Goal: Information Seeking & Learning: Learn about a topic

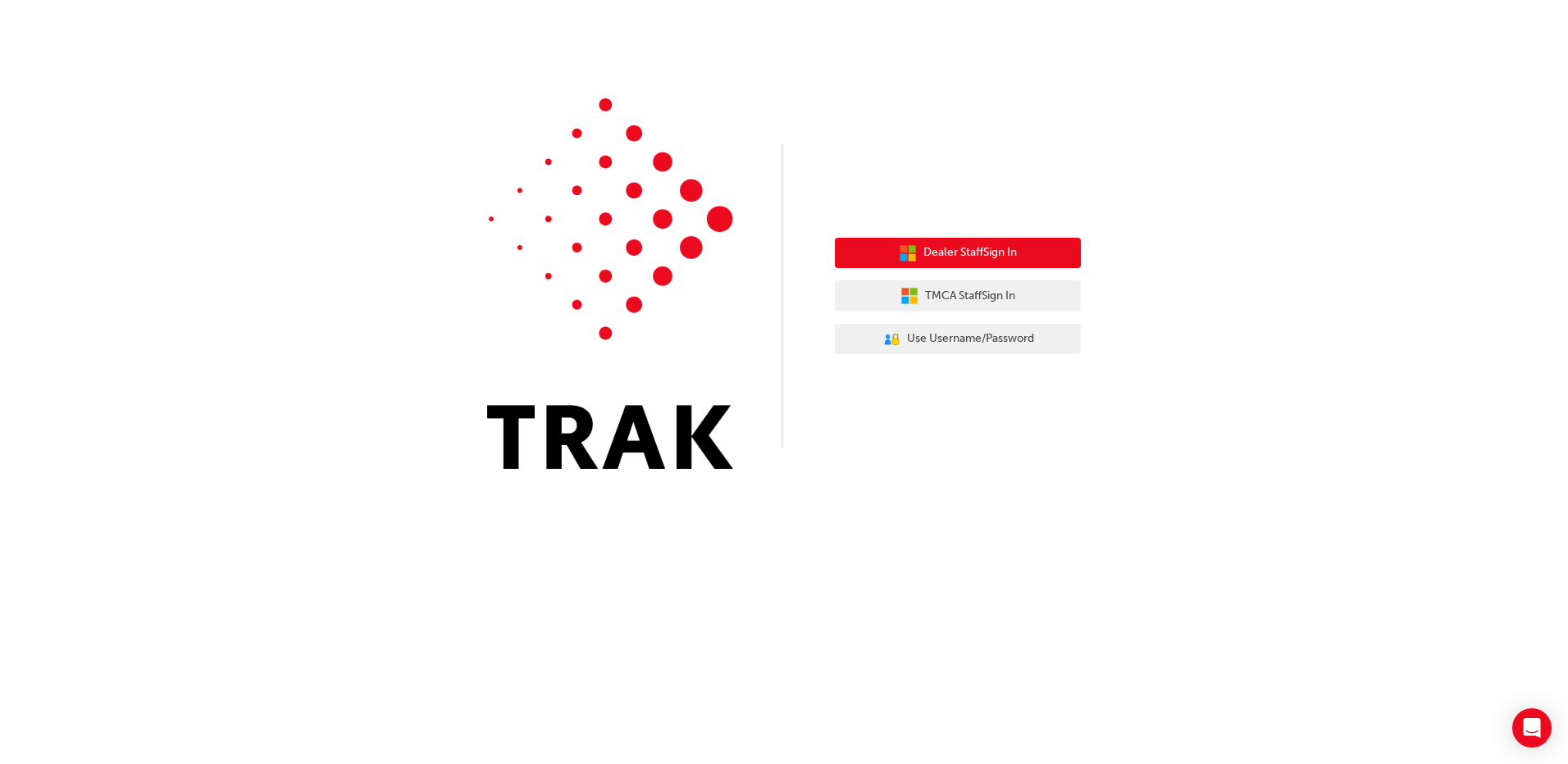
click at [924, 246] on span "Dealer Staff Sign In" at bounding box center [970, 253] width 93 height 18
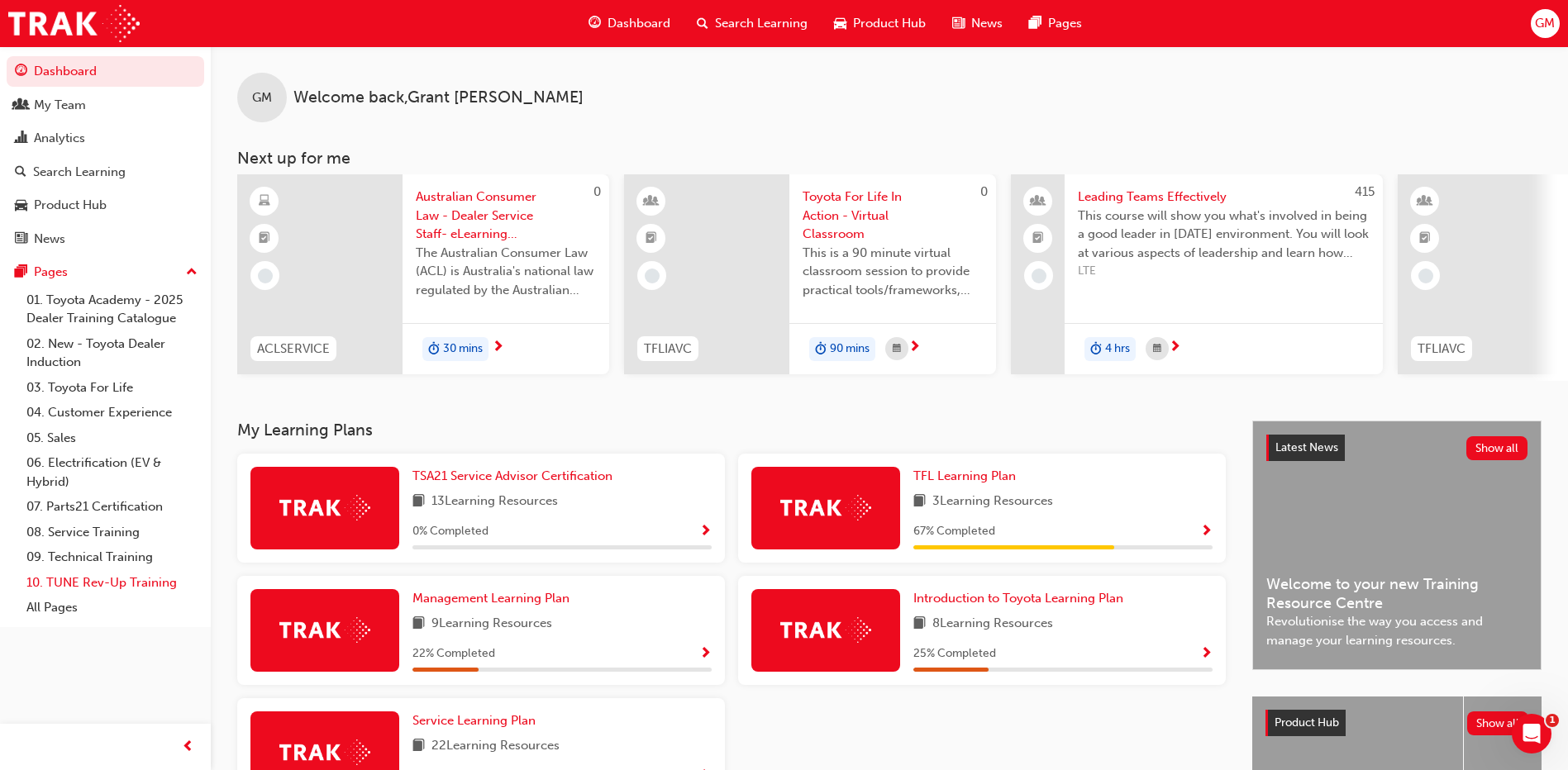
click at [80, 584] on link "10. TUNE Rev-Up Training" at bounding box center [112, 583] width 185 height 26
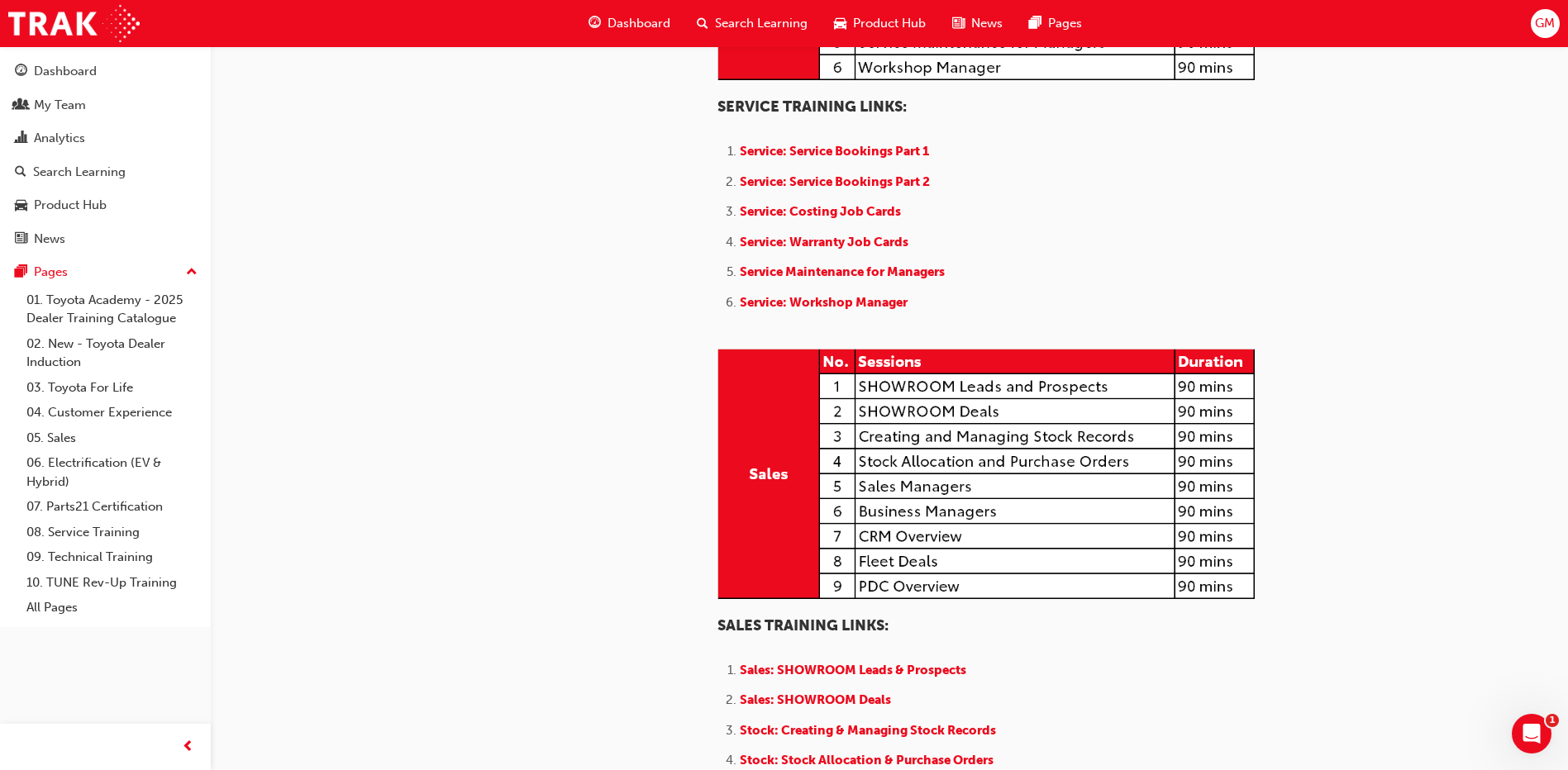
scroll to position [1239, 0]
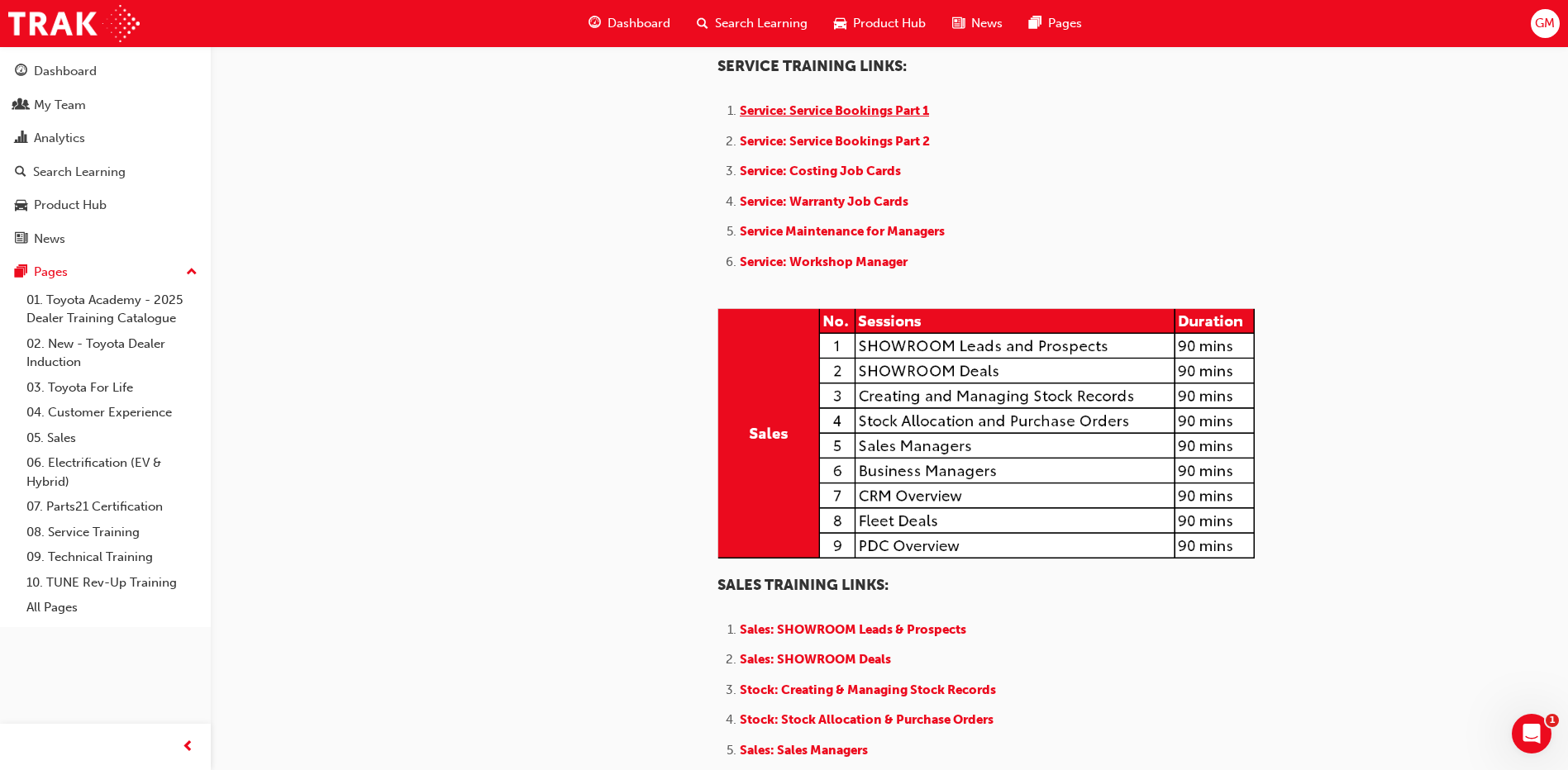
click at [803, 118] on span "Service: Service Bookings Part 1" at bounding box center [834, 110] width 189 height 15
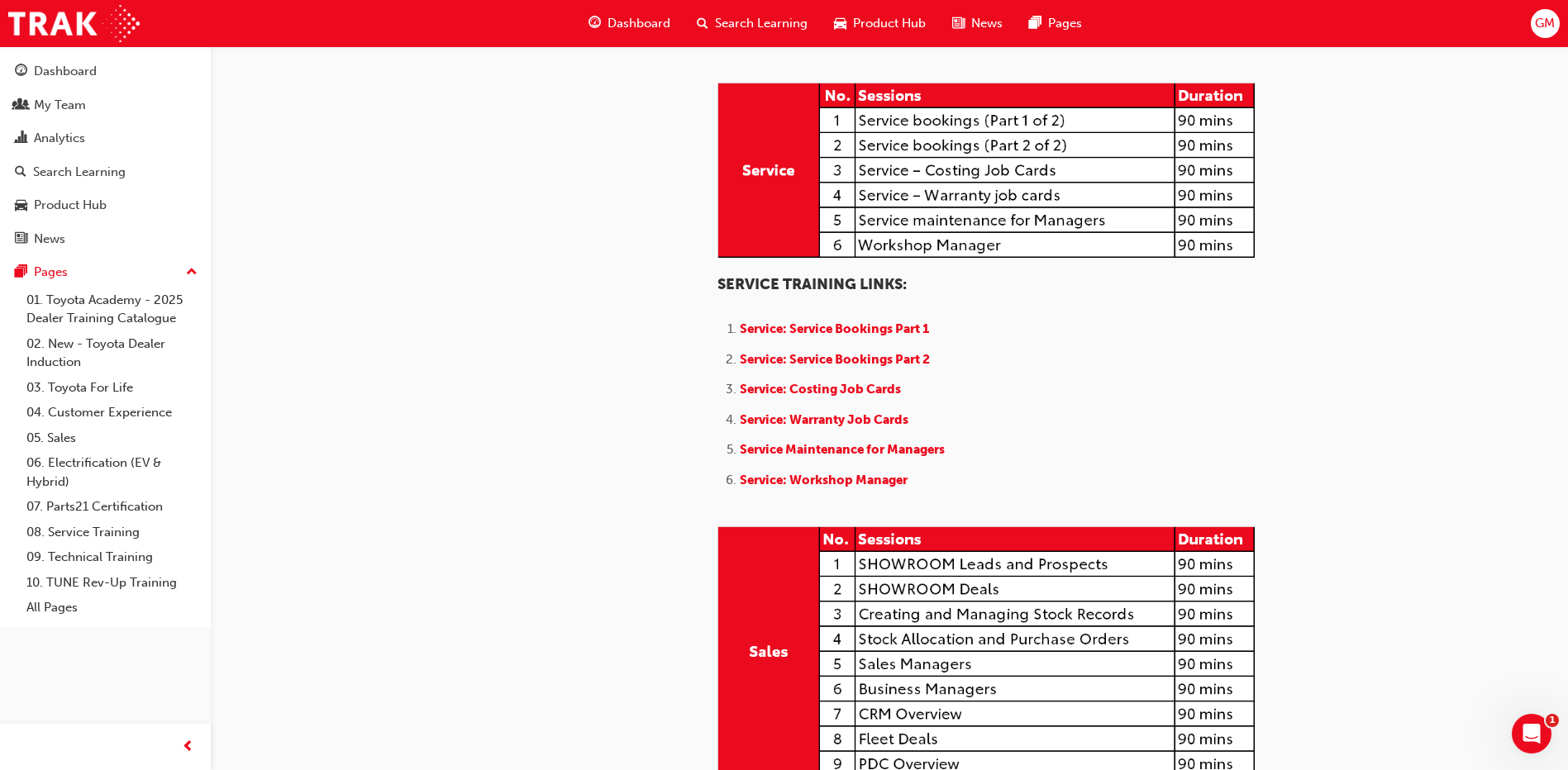
scroll to position [992, 0]
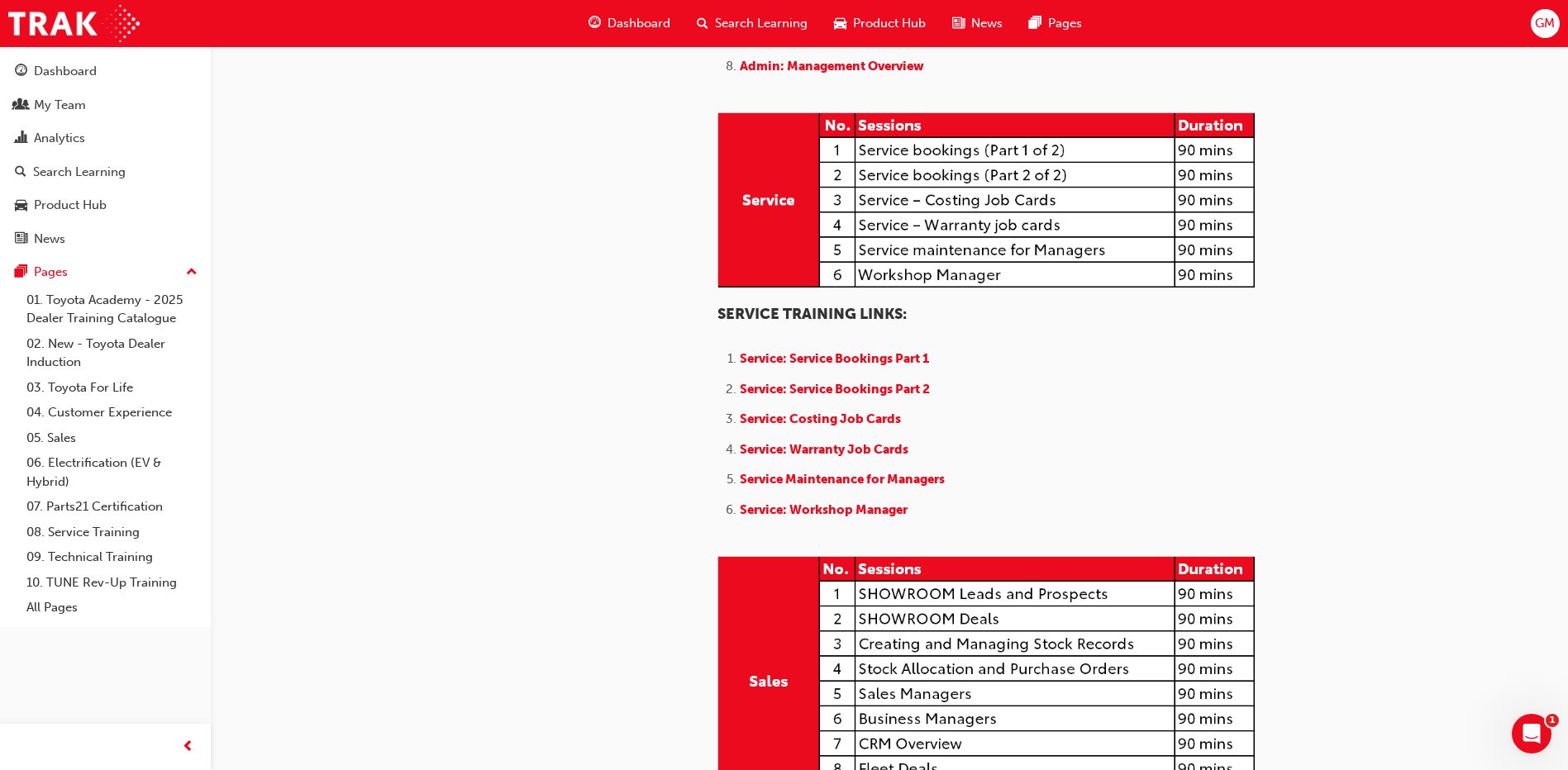
drag, startPoint x: 853, startPoint y: 218, endPoint x: 834, endPoint y: 226, distance: 20.6
click at [853, 43] on span "Admin: Warranty Admin" at bounding box center [816, 35] width 146 height 15
click at [767, 43] on span "Admin: Warranty Admin" at bounding box center [816, 35] width 146 height 15
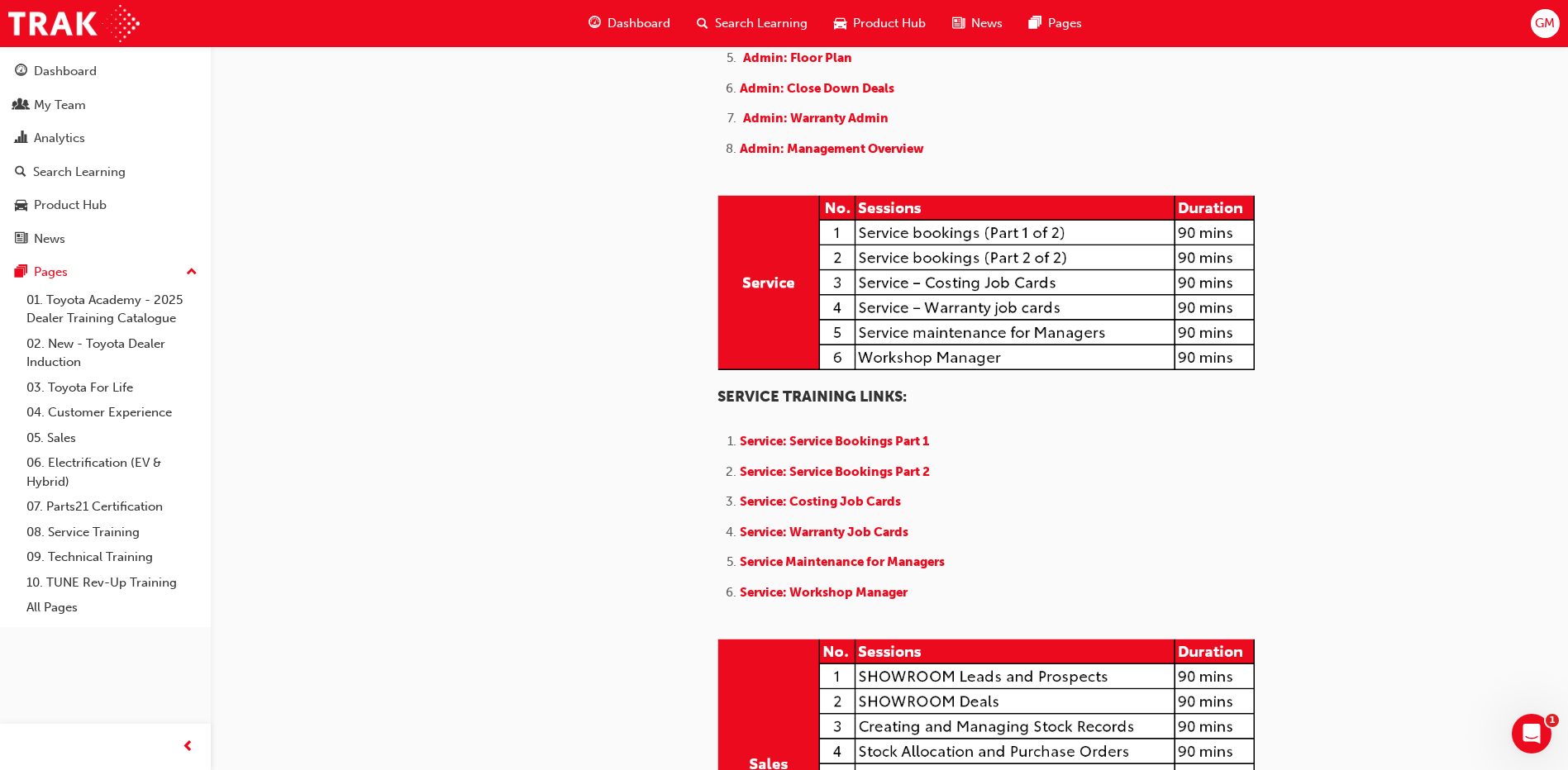
scroll to position [1157, 0]
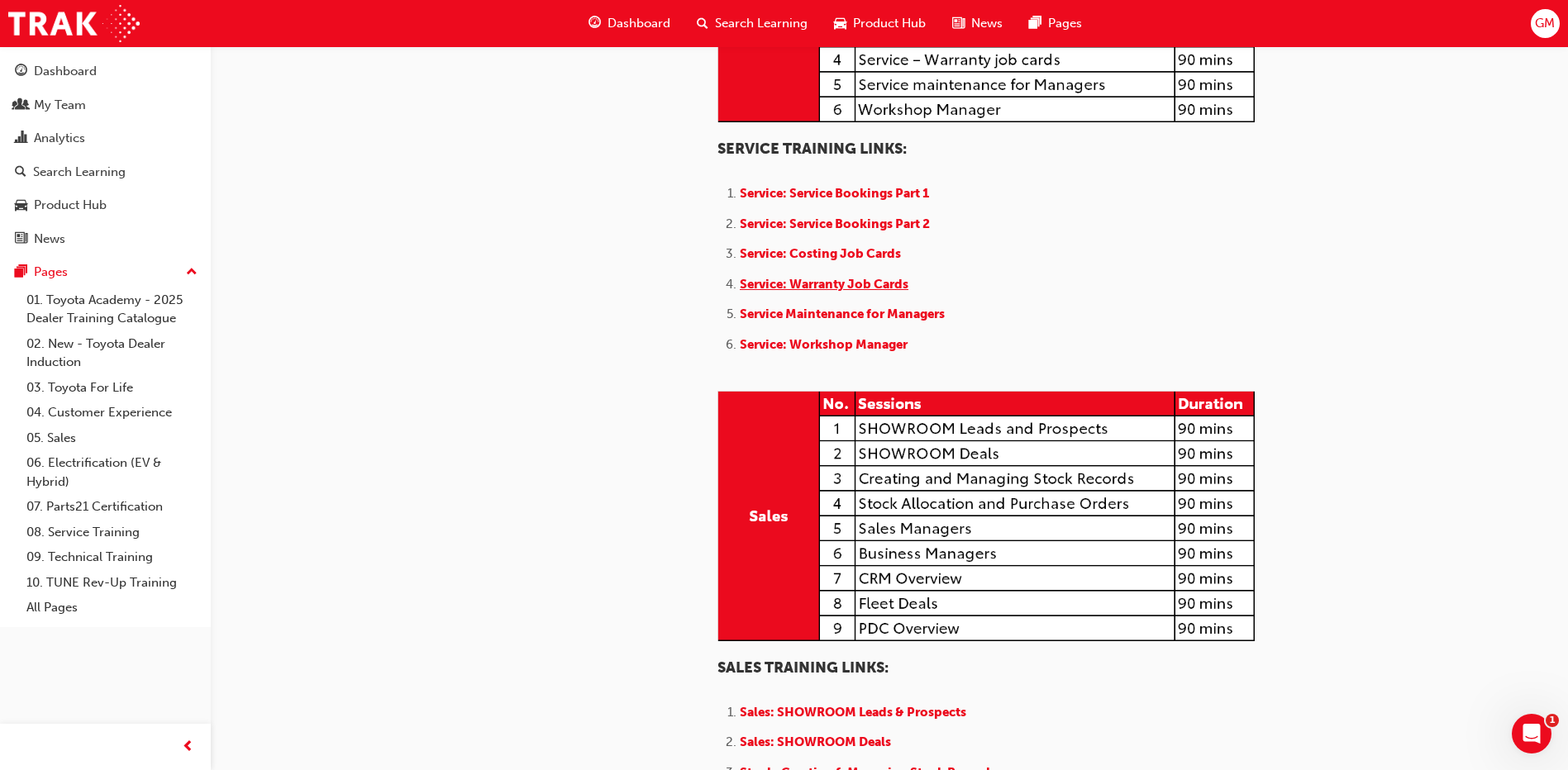
click at [800, 292] on span "Service: Warranty Job Cards" at bounding box center [824, 284] width 169 height 15
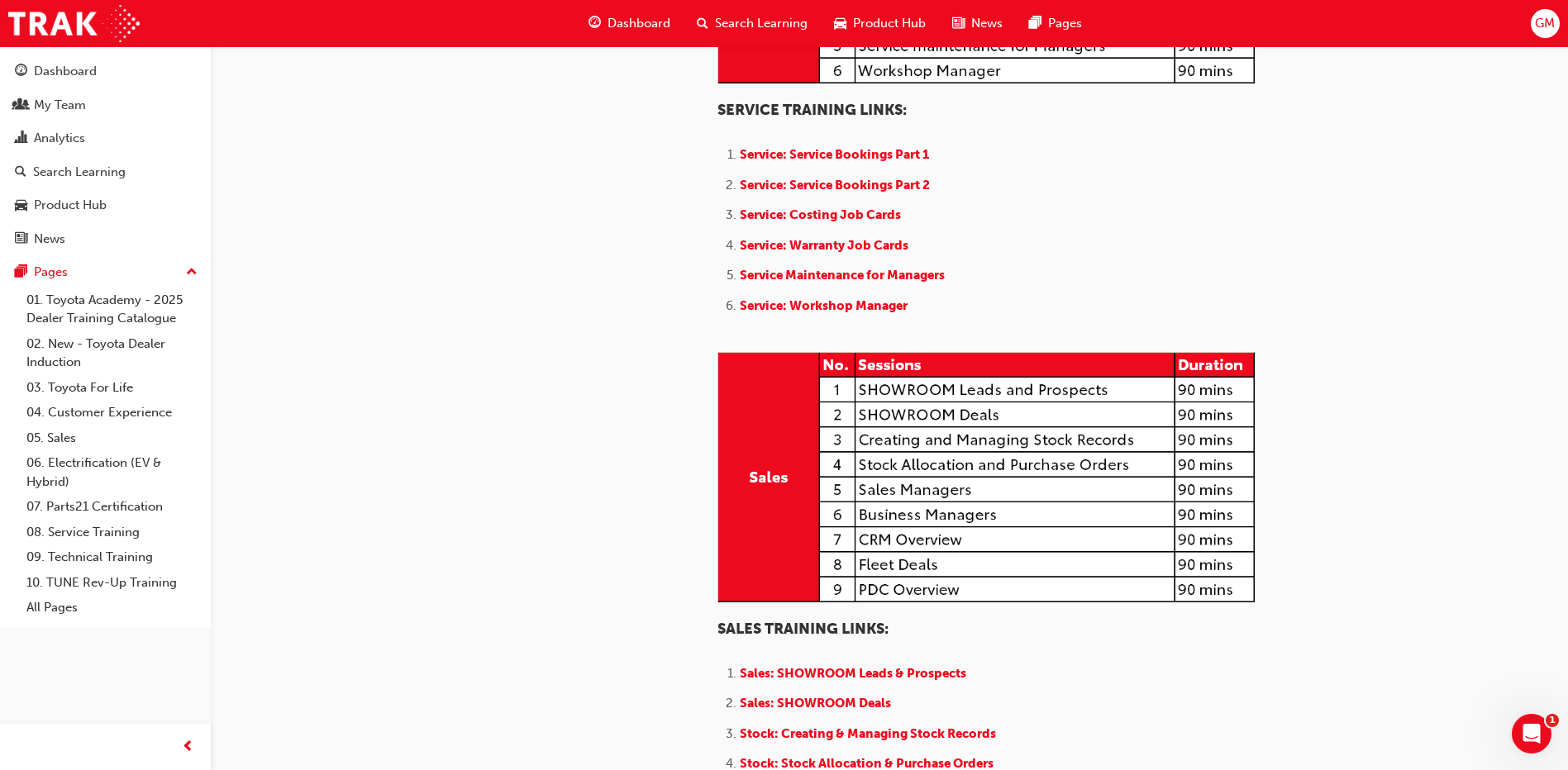
scroll to position [1157, 0]
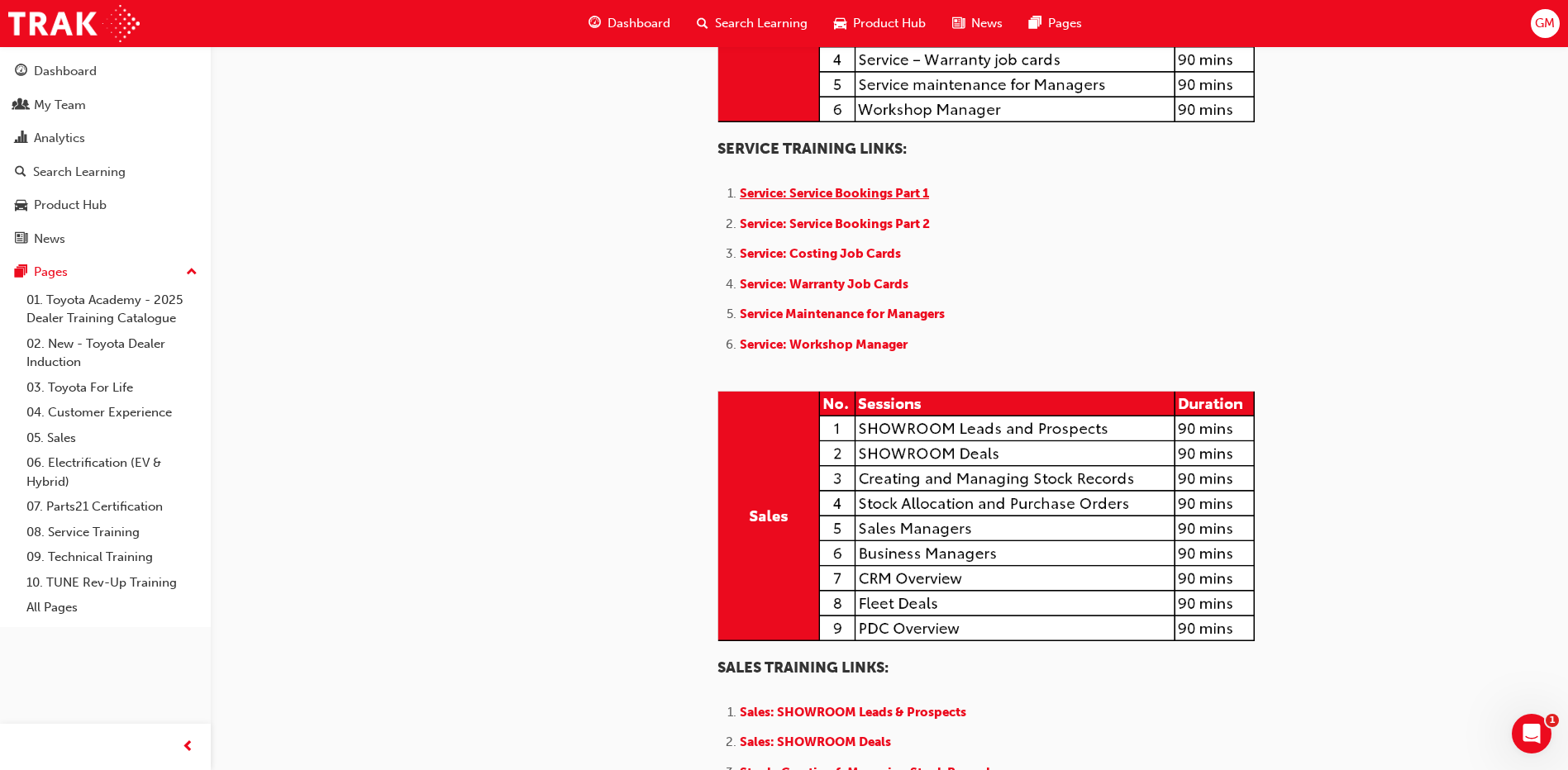
click at [801, 200] on span "Service: Service Bookings Part 1" at bounding box center [834, 193] width 189 height 15
